Goal: Task Accomplishment & Management: Complete application form

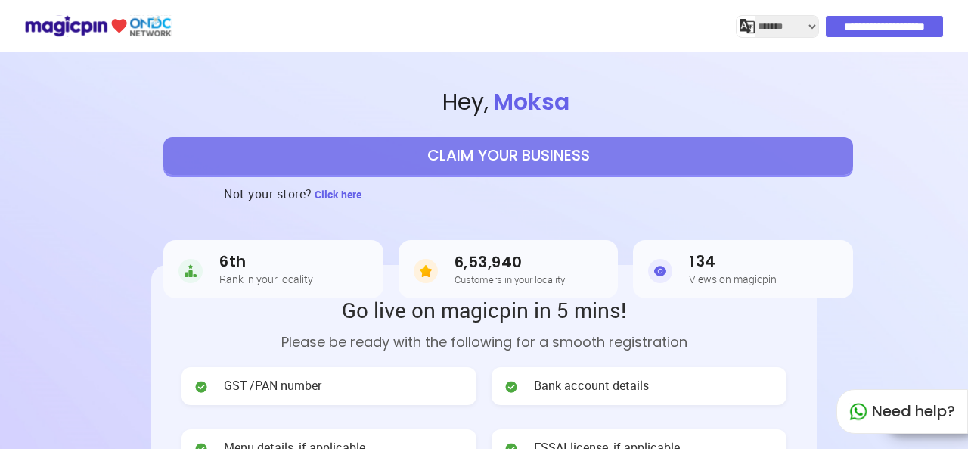
select select "*******"
click at [555, 146] on button "CLAIM YOUR BUSINESS" at bounding box center [508, 156] width 690 height 38
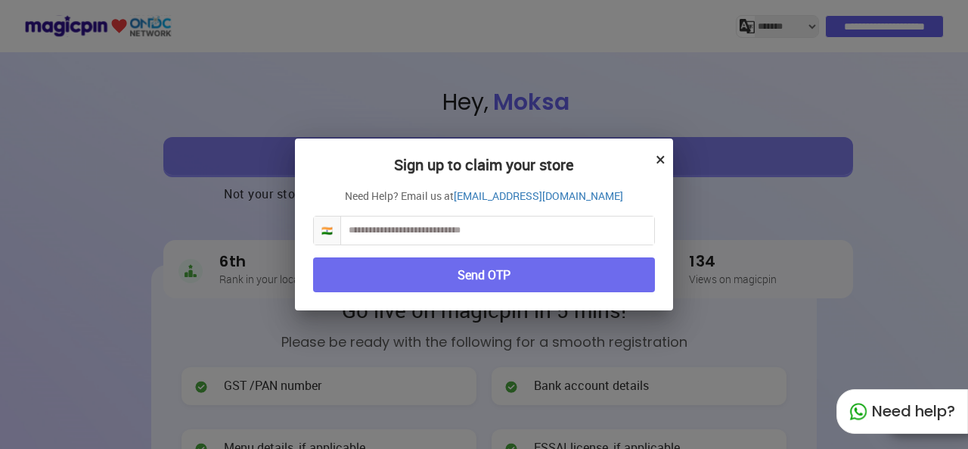
click at [382, 234] on input "text" at bounding box center [497, 230] width 313 height 28
type input "**********"
click at [371, 280] on button "Send OTP" at bounding box center [484, 275] width 342 height 36
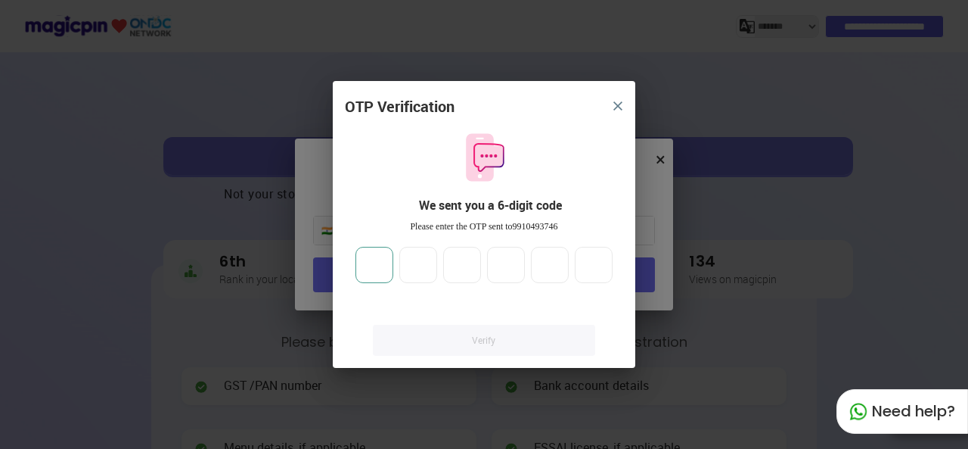
click at [373, 259] on input "number" at bounding box center [375, 265] width 38 height 36
type input "*"
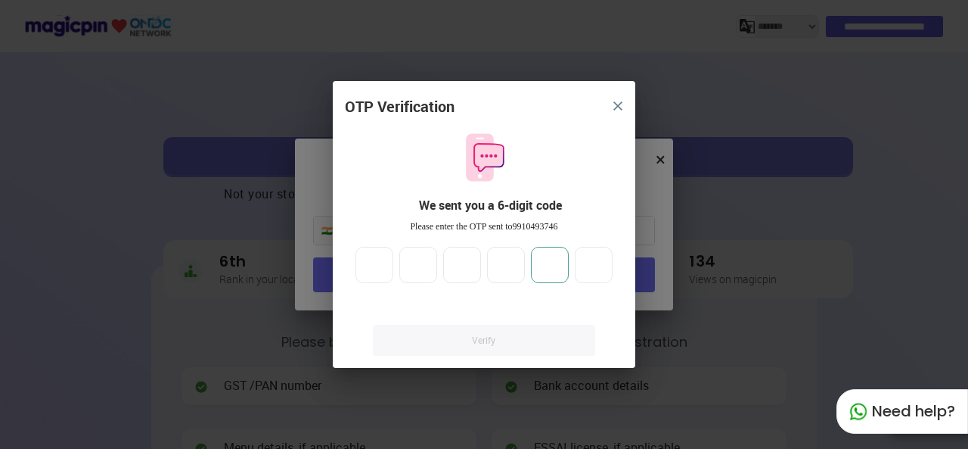
type input "*"
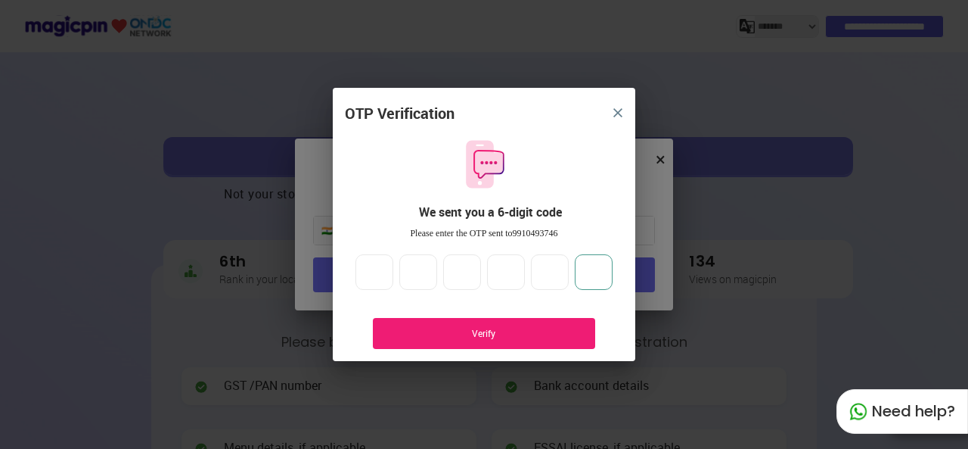
type input "*"
click at [495, 334] on div "Verify" at bounding box center [484, 333] width 177 height 13
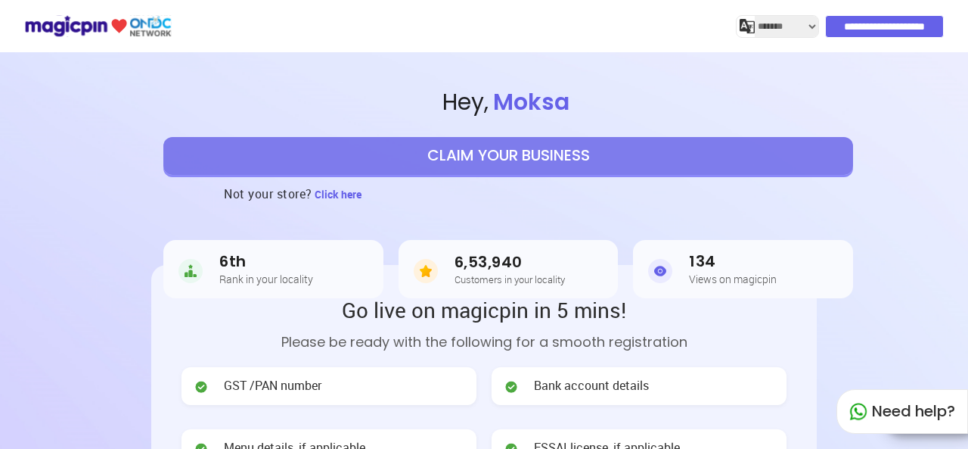
select select "*******"
click at [558, 151] on button "CLAIM YOUR BUSINESS" at bounding box center [508, 156] width 690 height 38
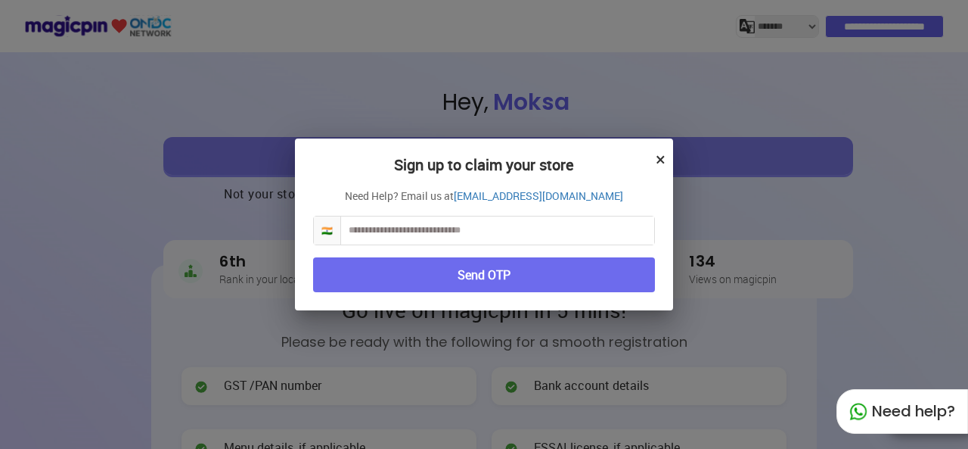
click at [428, 228] on input "text" at bounding box center [497, 230] width 313 height 28
type input "**********"
click at [578, 275] on button "Send OTP" at bounding box center [484, 275] width 342 height 36
click at [499, 272] on button "Send OTP" at bounding box center [484, 275] width 342 height 36
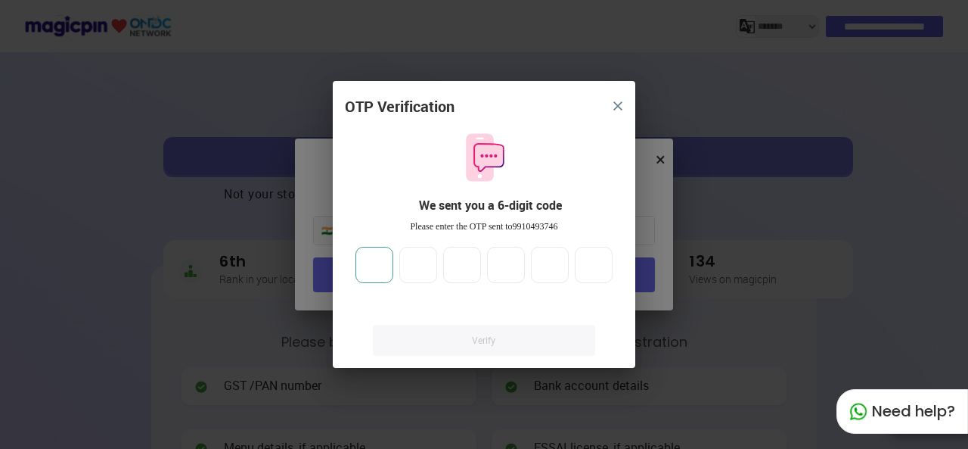
click at [371, 266] on input "number" at bounding box center [375, 265] width 38 height 36
type input "*"
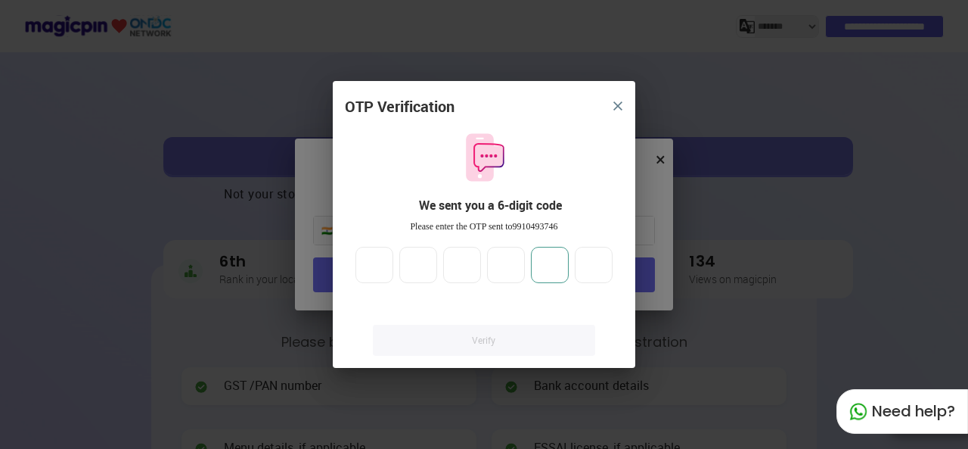
type input "*"
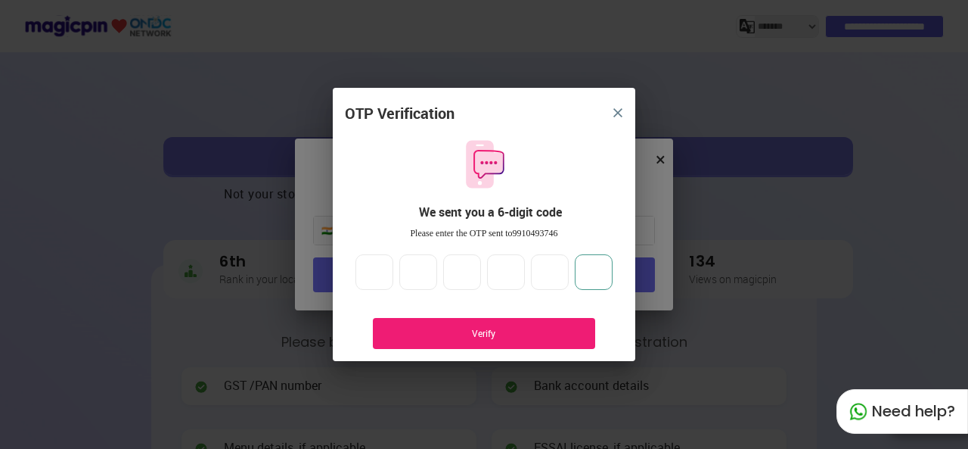
type input "*"
click at [471, 334] on div "Verify" at bounding box center [484, 333] width 177 height 13
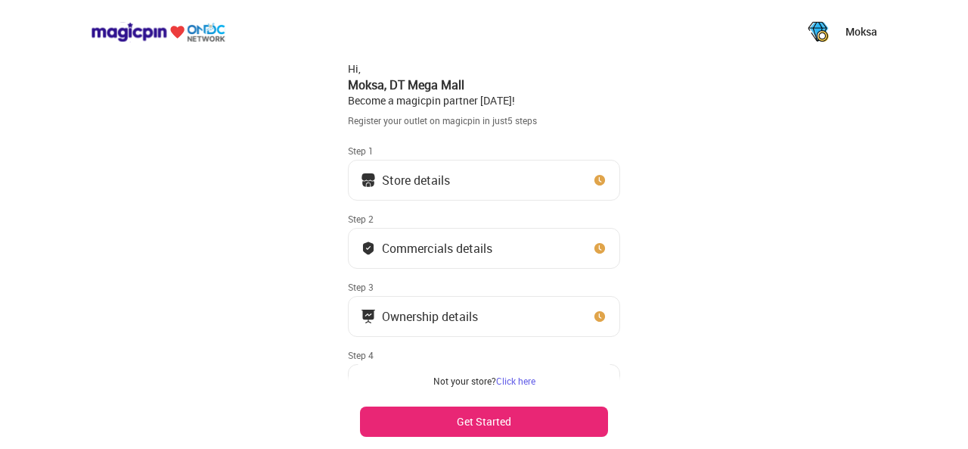
click at [511, 184] on button "Store details" at bounding box center [484, 180] width 272 height 41
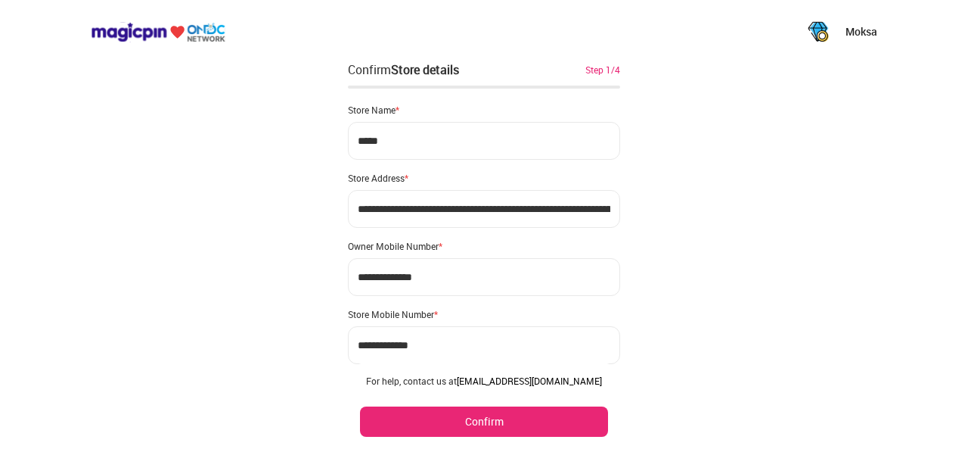
click at [355, 183] on div "Store Address *" at bounding box center [484, 178] width 272 height 12
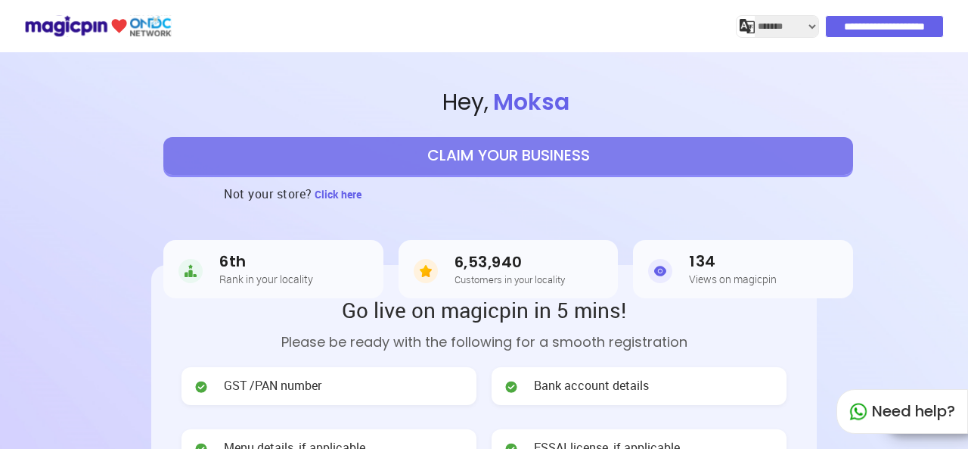
select select "*******"
click at [256, 388] on span "GST /PAN number" at bounding box center [273, 385] width 98 height 17
click at [967, 262] on section "Hey , Moksa CLAIM YOUR BUSINESS Not your store? Click here 6th Rank in your loc…" at bounding box center [484, 186] width 968 height 277
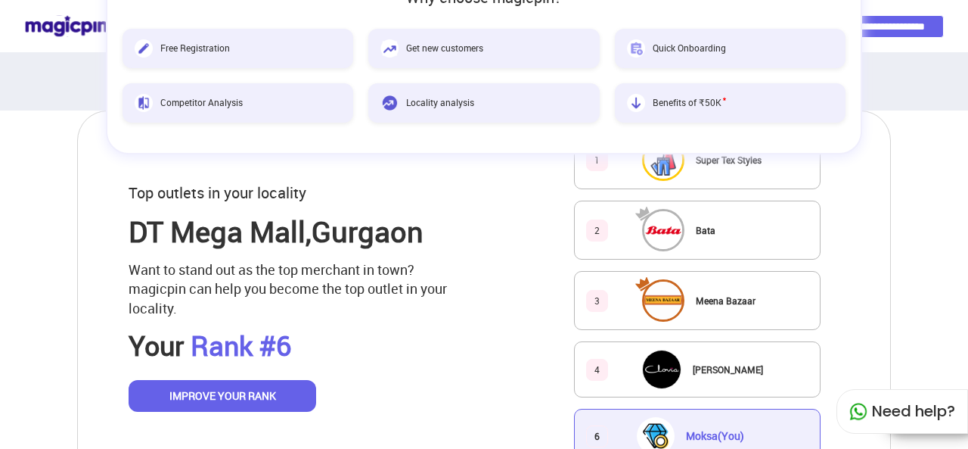
scroll to position [726, 0]
